Goal: Information Seeking & Learning: Learn about a topic

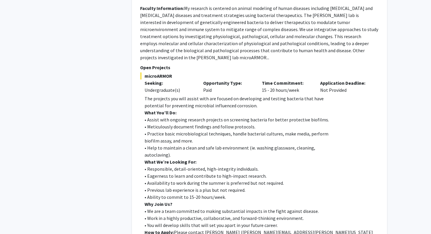
scroll to position [617, 0]
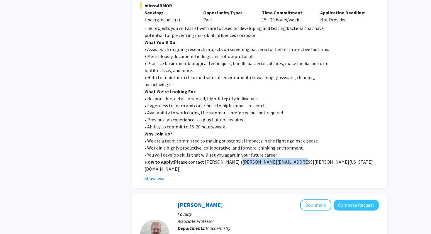
drag, startPoint x: 234, startPoint y: 155, endPoint x: 291, endPoint y: 157, distance: 56.9
click at [291, 158] on p "How to Apply: Please contact [PERSON_NAME] ( [PERSON_NAME][EMAIL_ADDRESS][PERSO…" at bounding box center [261, 165] width 234 height 14
copy span "[PERSON_NAME][EMAIL_ADDRESS][PERSON_NAME][US_STATE][DOMAIN_NAME]"
click at [257, 116] on p "• Previous lab experience is a plus but not required." at bounding box center [261, 119] width 234 height 7
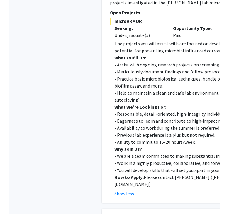
scroll to position [589, 0]
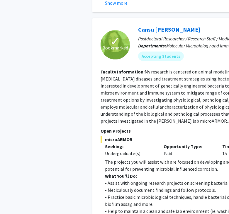
scroll to position [482, 0]
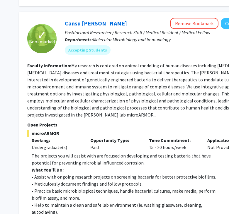
scroll to position [489, 73]
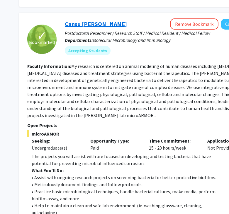
click at [82, 20] on link "Cansu [PERSON_NAME]" at bounding box center [96, 23] width 62 height 7
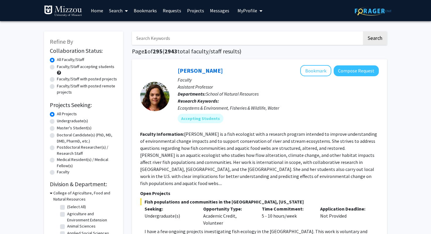
click at [57, 68] on label "Faculty/Staff accepting students" at bounding box center [85, 67] width 57 height 6
click at [57, 67] on input "Faculty/Staff accepting students" at bounding box center [59, 66] width 4 height 4
radio input "true"
click at [57, 123] on label "Undergraduate(s)" at bounding box center [72, 121] width 31 height 6
click at [57, 122] on input "Undergraduate(s)" at bounding box center [59, 120] width 4 height 4
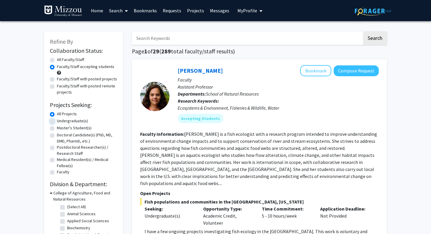
radio input "true"
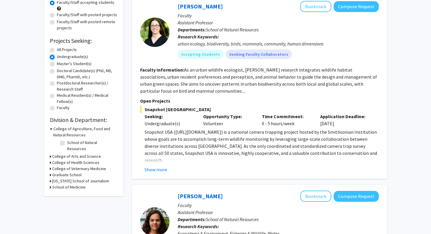
scroll to position [66, 0]
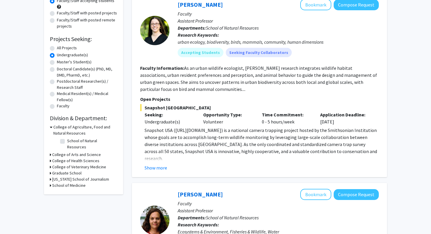
click at [52, 151] on div "College of Arts and Science" at bounding box center [83, 154] width 67 height 6
click at [50, 151] on icon at bounding box center [50, 154] width 1 height 6
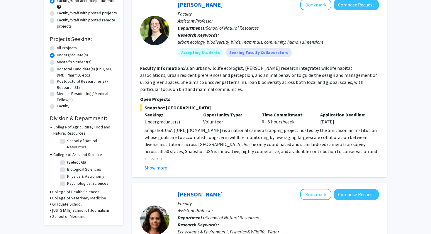
click at [67, 166] on label "Biological Sciences" at bounding box center [84, 169] width 34 height 6
click at [67, 166] on input "Biological Sciences" at bounding box center [69, 168] width 4 height 4
checkbox input "true"
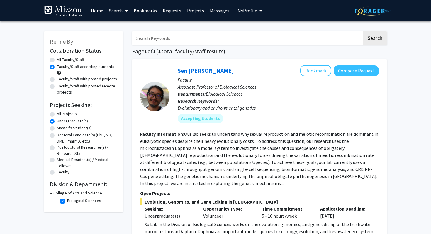
click at [67, 200] on label "Biological Sciences" at bounding box center [84, 200] width 34 height 6
click at [67, 200] on input "Biological Sciences" at bounding box center [69, 199] width 4 height 4
checkbox input "false"
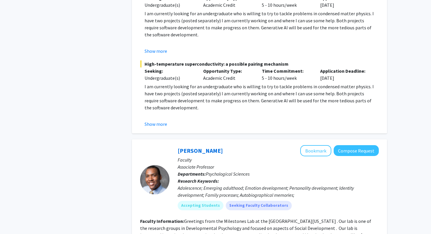
scroll to position [2484, 0]
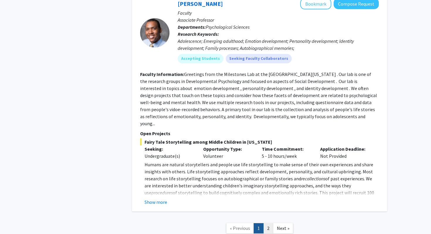
click at [267, 223] on link "2" at bounding box center [268, 228] width 10 height 10
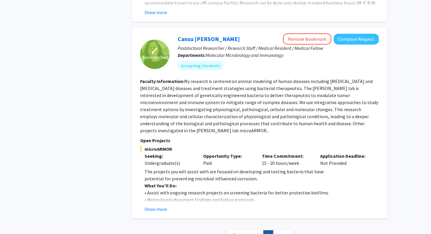
scroll to position [461, 0]
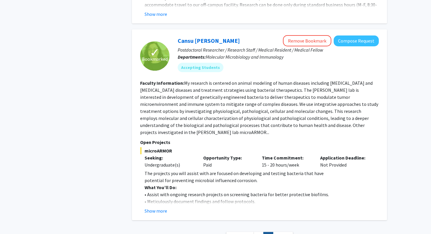
click at [153, 207] on button "Show more" at bounding box center [155, 210] width 23 height 7
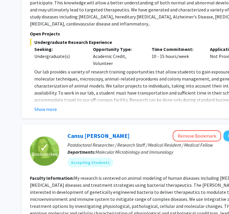
scroll to position [364, 71]
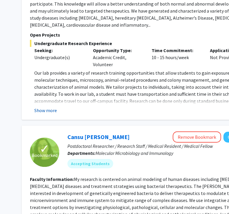
click at [48, 107] on button "Show more" at bounding box center [45, 110] width 23 height 7
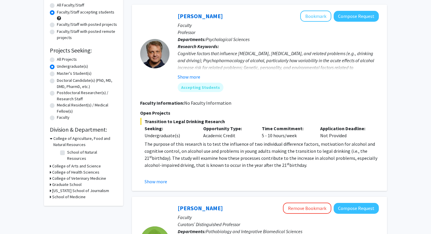
scroll to position [54, 0]
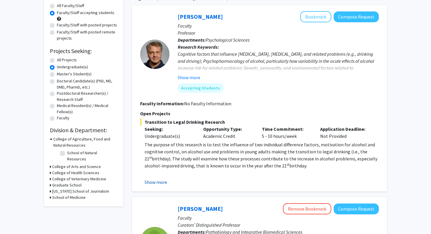
click at [159, 182] on button "Show more" at bounding box center [155, 181] width 23 height 7
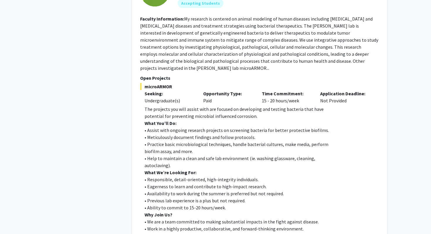
scroll to position [652, 0]
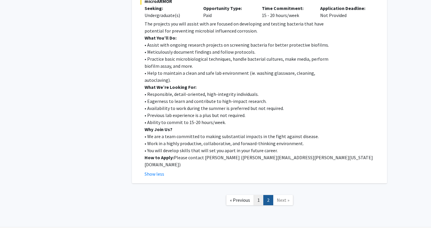
click at [256, 195] on link "1" at bounding box center [258, 200] width 10 height 10
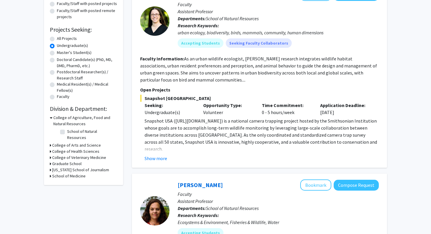
scroll to position [77, 0]
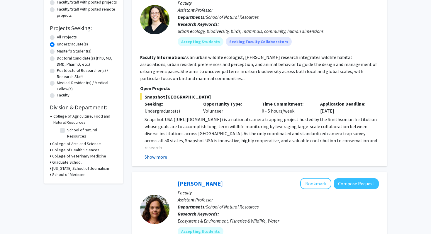
click at [162, 156] on button "Show more" at bounding box center [155, 156] width 23 height 7
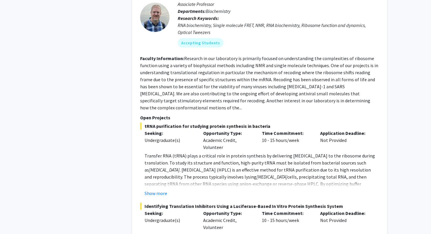
scroll to position [767, 0]
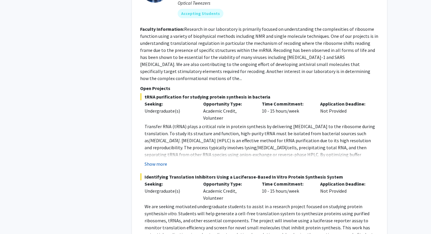
click at [155, 160] on button "Show more" at bounding box center [155, 163] width 23 height 7
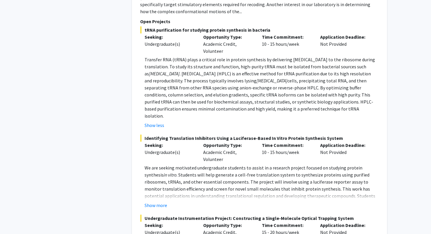
scroll to position [857, 0]
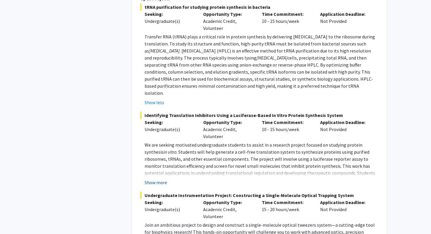
click at [152, 179] on button "Show more" at bounding box center [155, 182] width 23 height 7
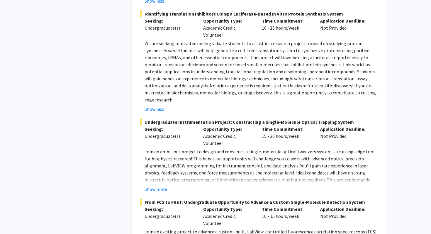
scroll to position [960, 0]
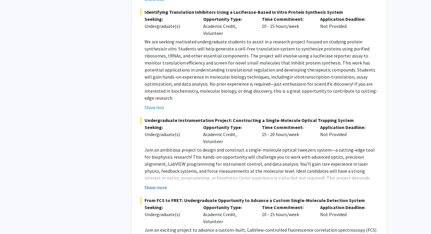
click at [149, 184] on button "Show more" at bounding box center [155, 187] width 23 height 7
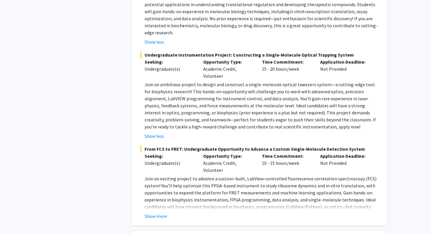
scroll to position [1029, 0]
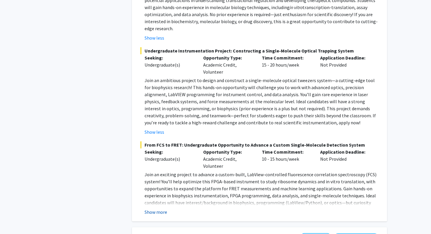
click at [153, 208] on button "Show more" at bounding box center [155, 211] width 23 height 7
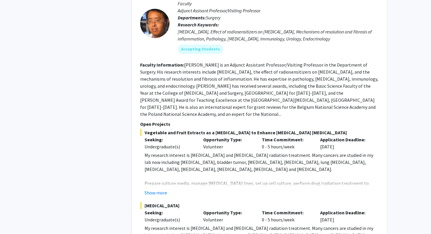
scroll to position [1708, 0]
click at [152, 188] on button "Show more" at bounding box center [155, 191] width 23 height 7
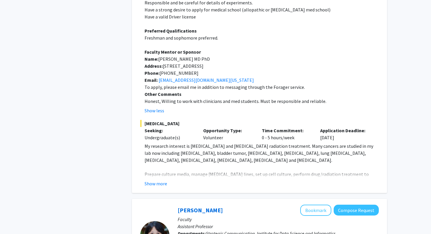
scroll to position [1947, 0]
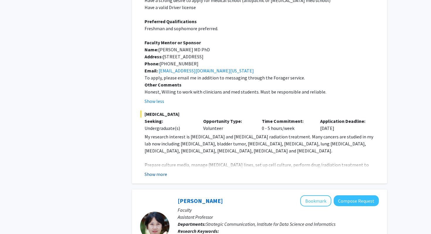
click at [155, 170] on button "Show more" at bounding box center [155, 173] width 23 height 7
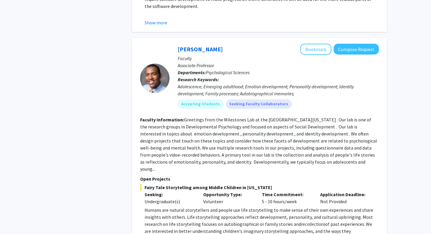
scroll to position [2871, 0]
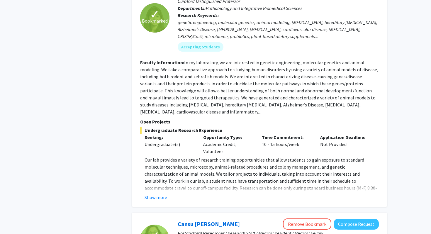
scroll to position [278, 0]
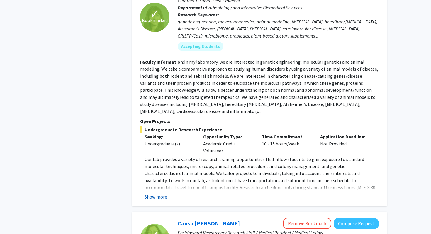
click at [158, 193] on button "Show more" at bounding box center [155, 196] width 23 height 7
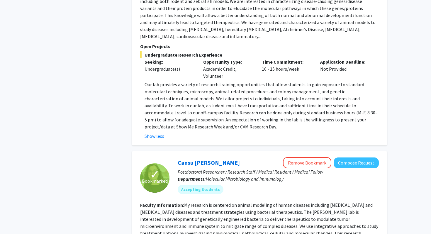
scroll to position [352, 0]
